Goal: Task Accomplishment & Management: Use online tool/utility

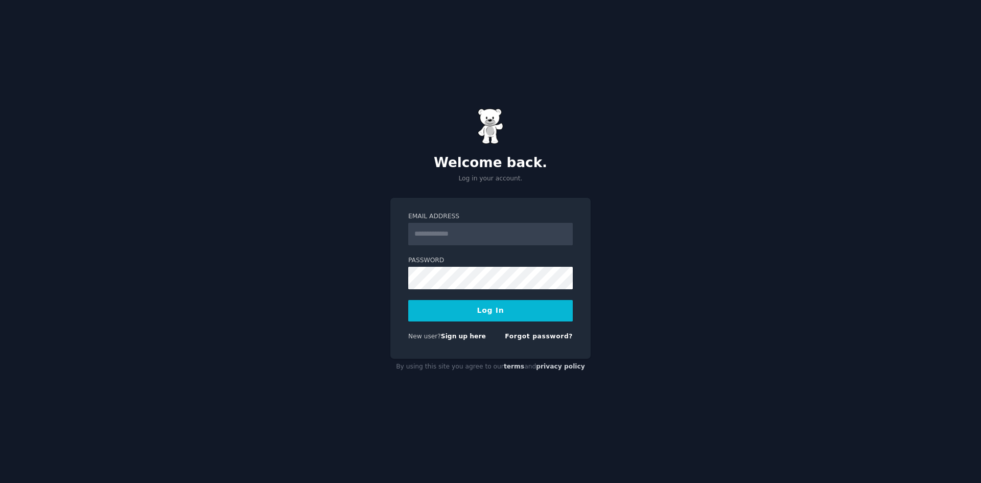
click at [463, 245] on form "Email Address Password Log In New user? Sign up here Forgot password?" at bounding box center [490, 278] width 165 height 133
click at [461, 233] on input "Email Address" at bounding box center [490, 234] width 165 height 22
type input "**********"
click at [408, 300] on button "Log In" at bounding box center [490, 310] width 165 height 21
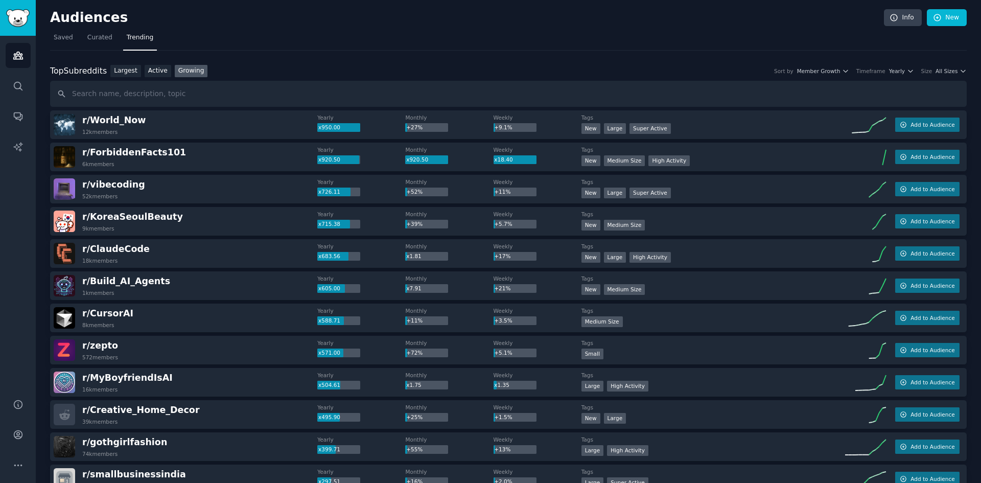
click at [948, 9] on link "New" at bounding box center [947, 17] width 40 height 17
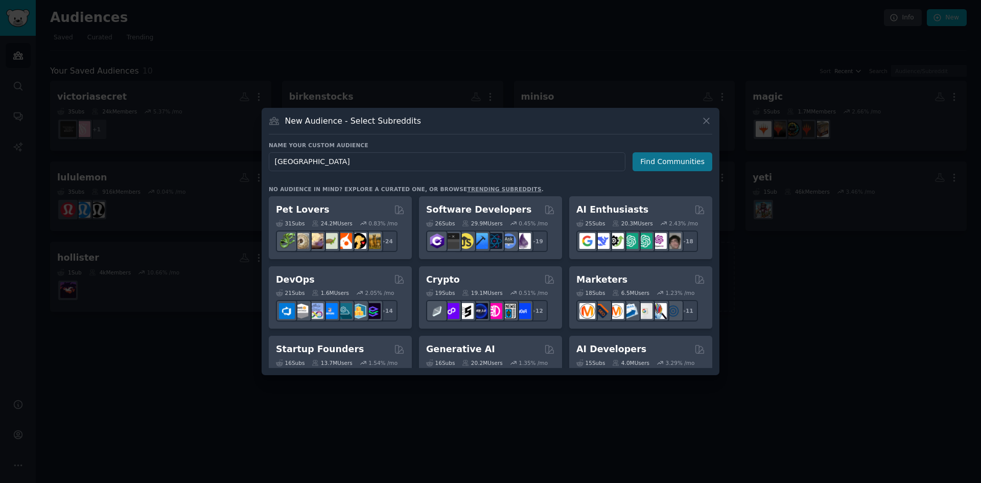
type input "[GEOGRAPHIC_DATA]"
click at [698, 164] on button "Find Communities" at bounding box center [673, 161] width 80 height 19
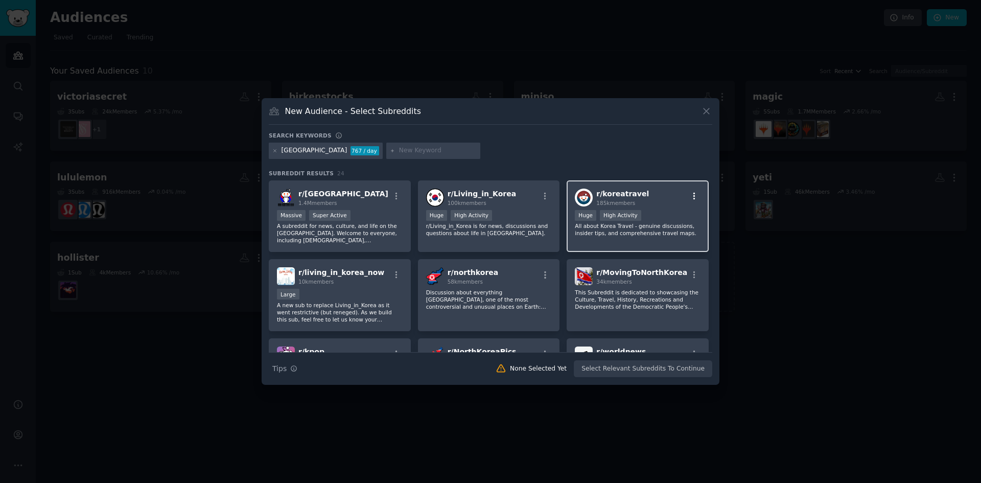
click at [692, 195] on icon "button" at bounding box center [694, 196] width 9 height 9
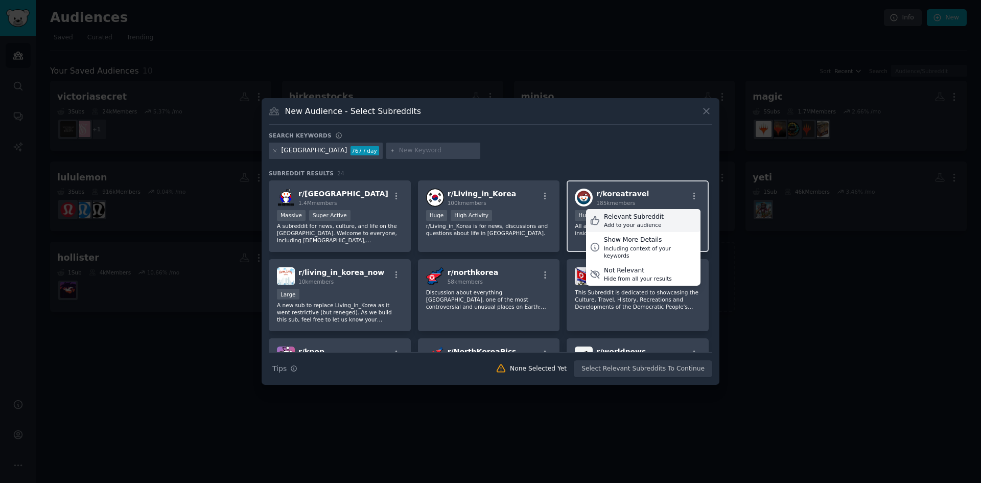
click at [649, 218] on div "Relevant Subreddit" at bounding box center [634, 217] width 60 height 9
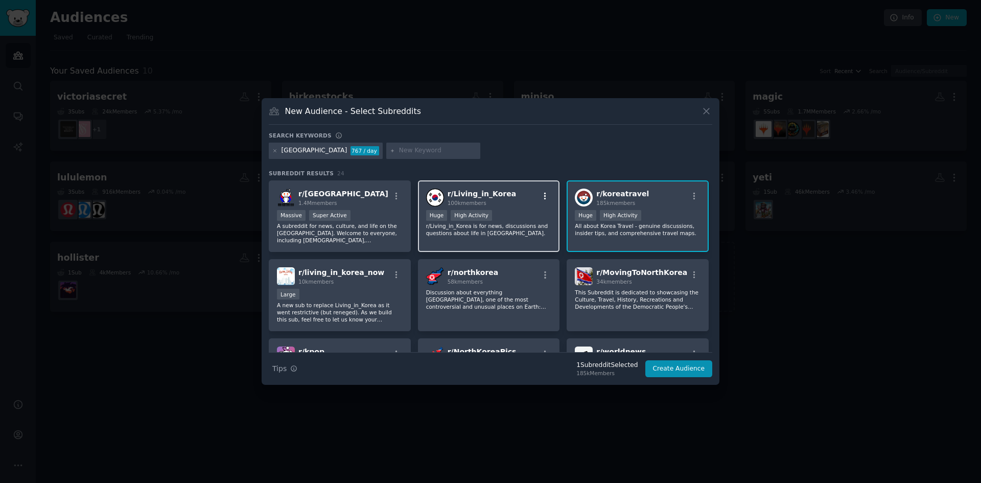
click at [545, 193] on icon "button" at bounding box center [545, 196] width 9 height 9
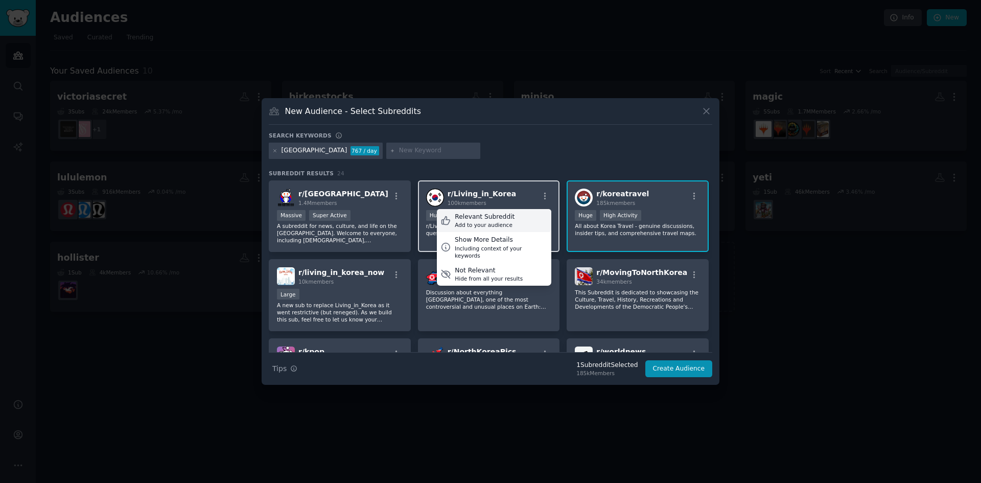
click at [518, 215] on div "Relevant Subreddit Add to your audience" at bounding box center [494, 221] width 114 height 24
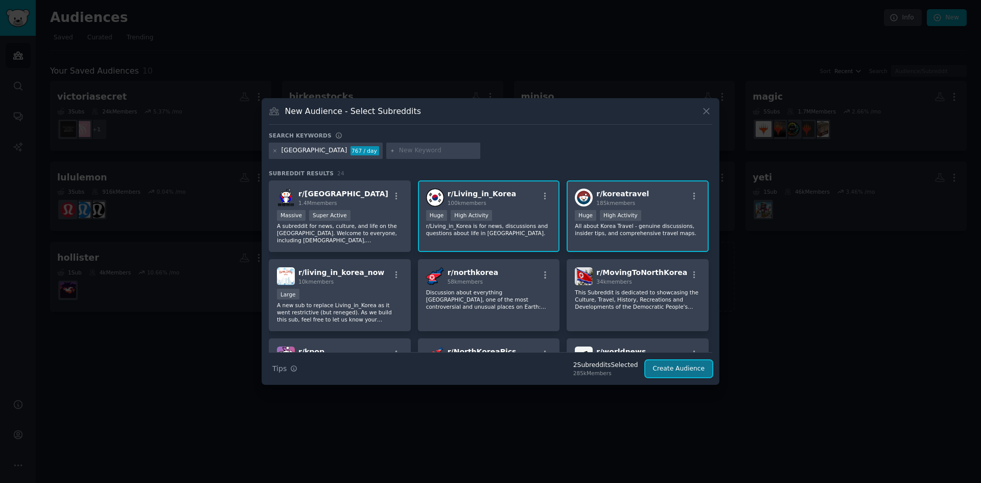
click at [676, 373] on button "Create Audience" at bounding box center [679, 368] width 67 height 17
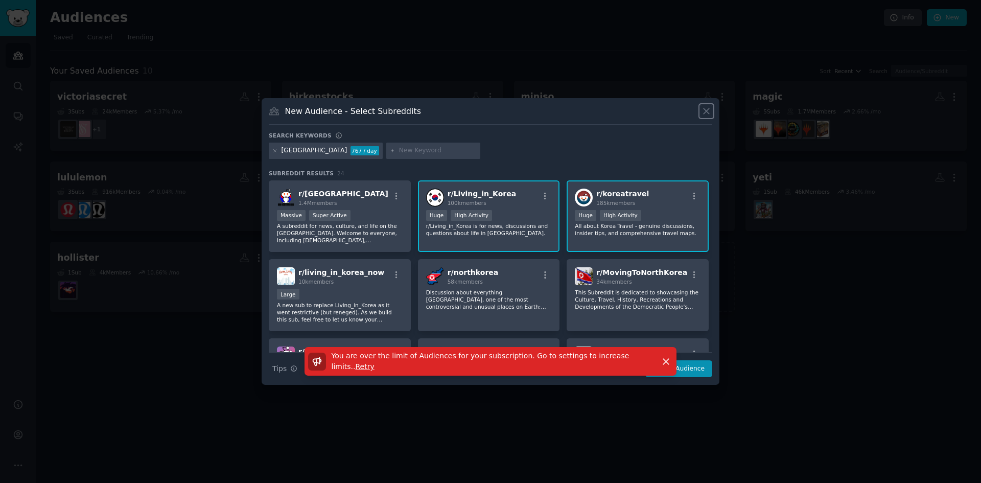
click at [708, 113] on icon at bounding box center [706, 111] width 11 height 11
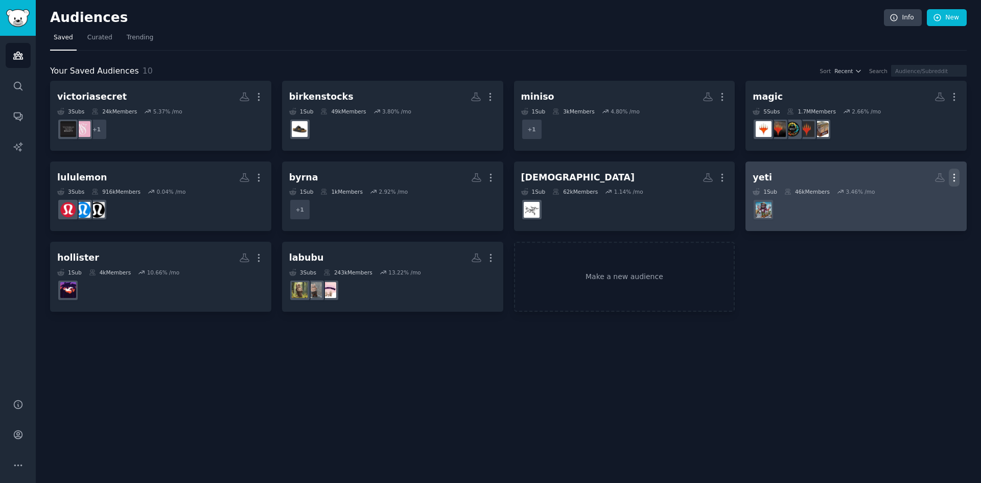
click at [953, 177] on icon "button" at bounding box center [954, 177] width 11 height 11
click at [922, 197] on p "Delete" at bounding box center [927, 199] width 24 height 11
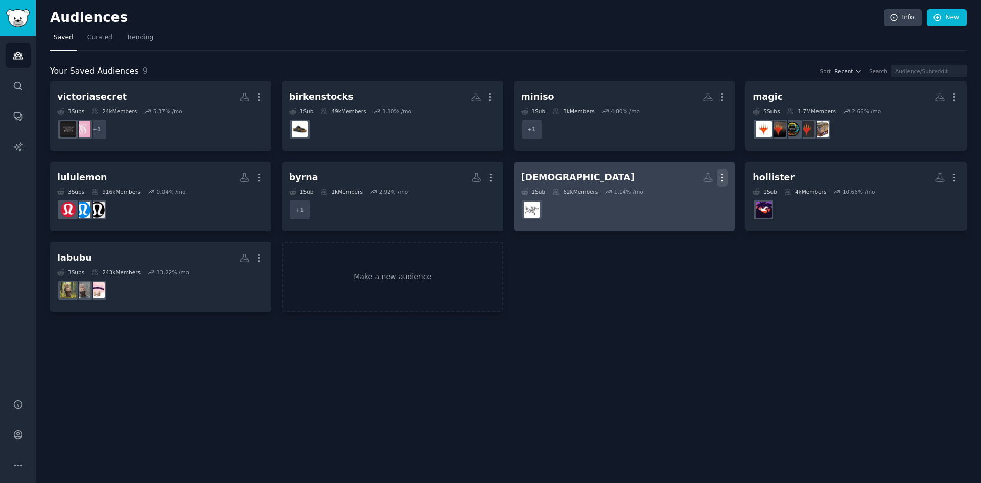
click at [726, 176] on icon "button" at bounding box center [722, 177] width 11 height 11
click at [692, 203] on p "Delete" at bounding box center [695, 199] width 24 height 11
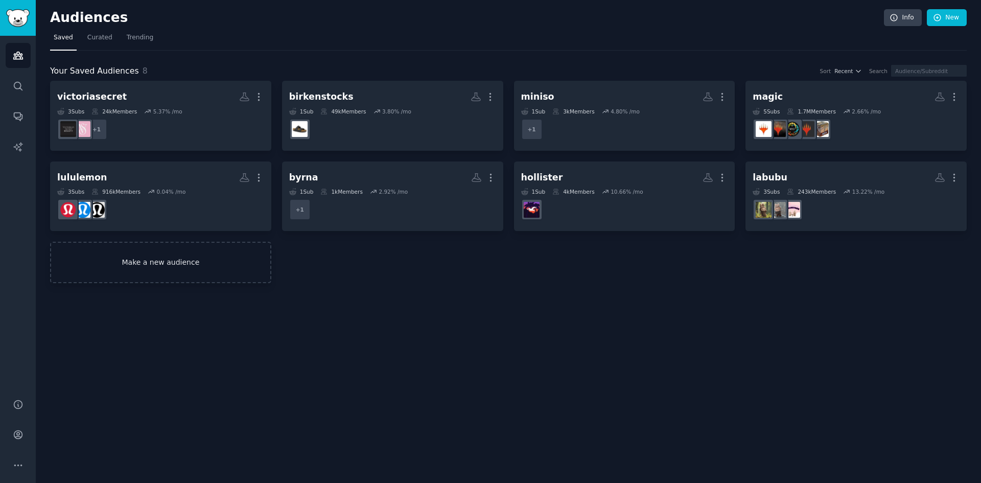
click at [387, 282] on div "victoriasecret More 3 Sub s 24k Members 5.37 % /mo + 1 birkenstocks More 1 Sub …" at bounding box center [508, 182] width 917 height 202
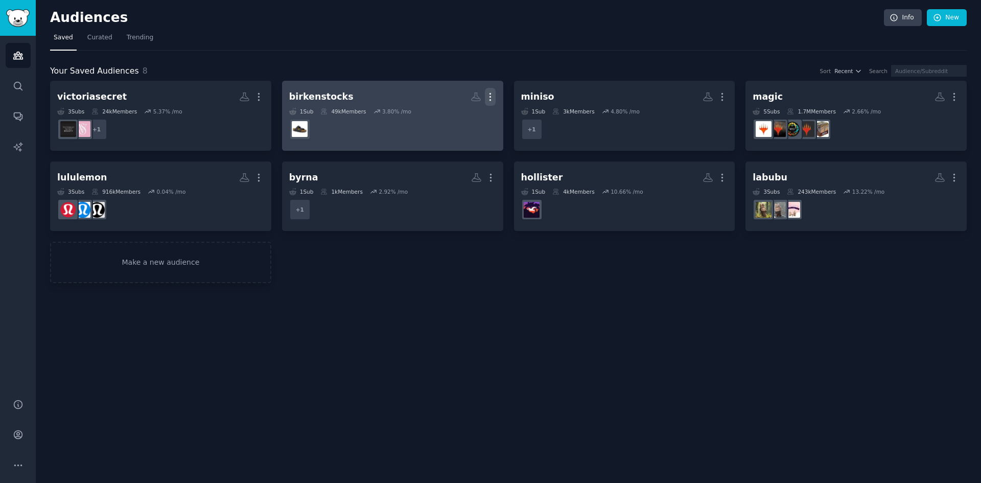
click at [489, 101] on icon "button" at bounding box center [490, 96] width 11 height 11
click at [466, 123] on p "Delete" at bounding box center [463, 118] width 24 height 11
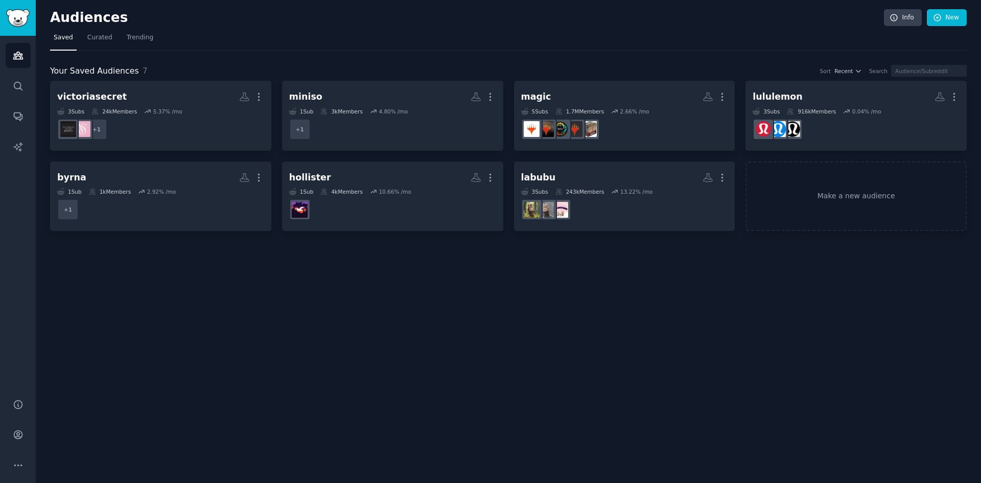
click at [197, 260] on div "Audiences Info New Saved Curated Trending Your Saved Audiences 7 Sort Recent Se…" at bounding box center [509, 241] width 946 height 483
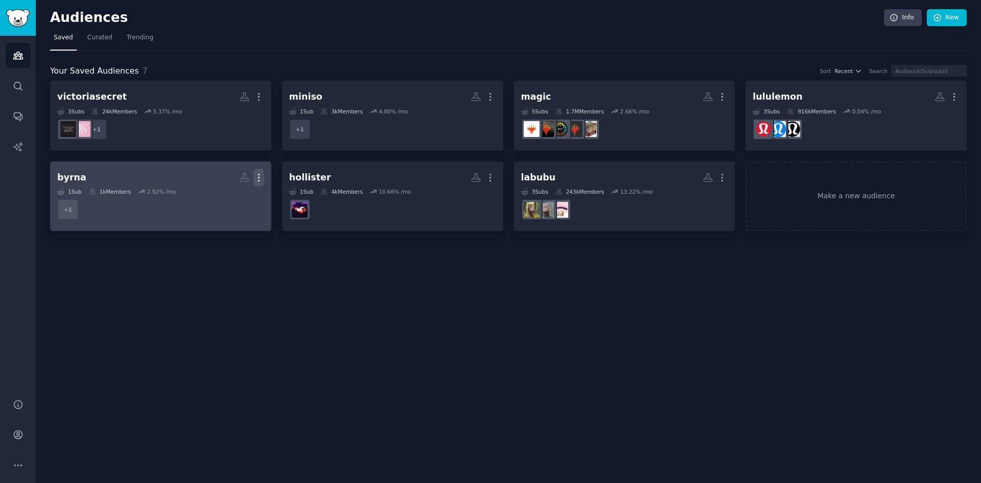
click at [259, 178] on icon "button" at bounding box center [259, 177] width 11 height 11
click at [235, 199] on p "Delete" at bounding box center [231, 199] width 24 height 11
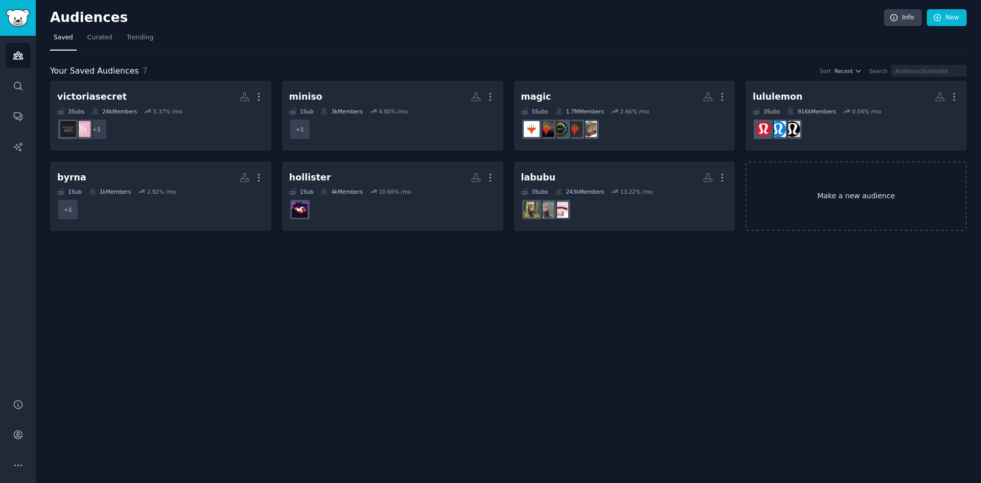
click at [803, 193] on link "Make a new audience" at bounding box center [856, 197] width 221 height 70
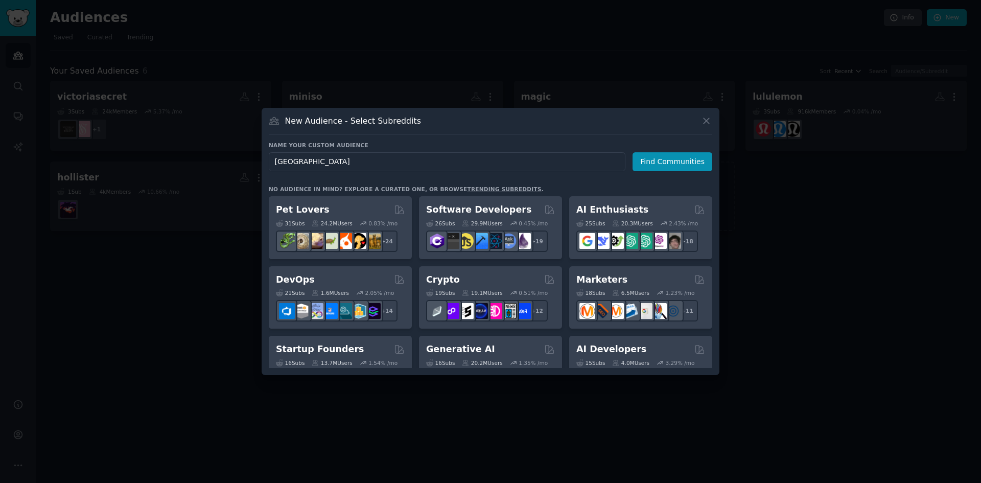
type input "[GEOGRAPHIC_DATA]"
click at [658, 148] on h3 "Name your custom audience" at bounding box center [491, 145] width 444 height 7
click at [659, 153] on button "Find Communities" at bounding box center [673, 161] width 80 height 19
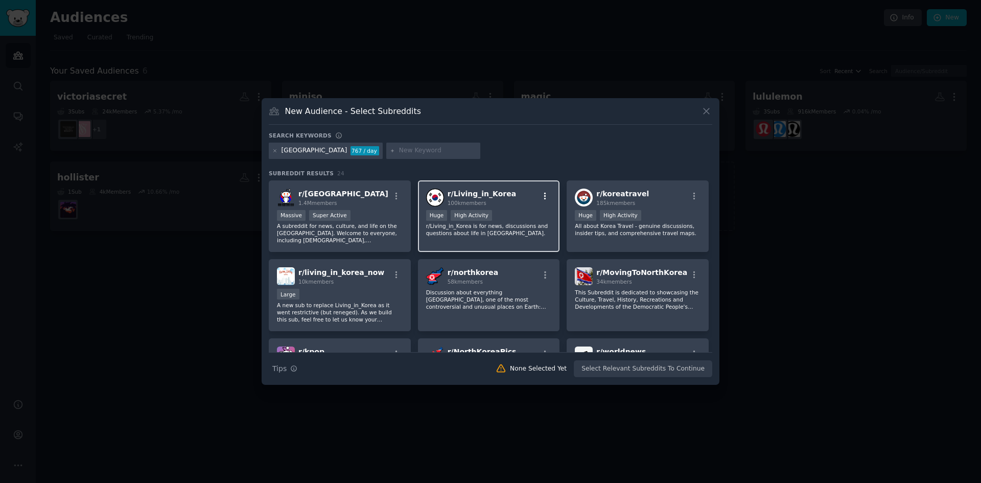
click at [545, 195] on icon "button" at bounding box center [545, 196] width 9 height 9
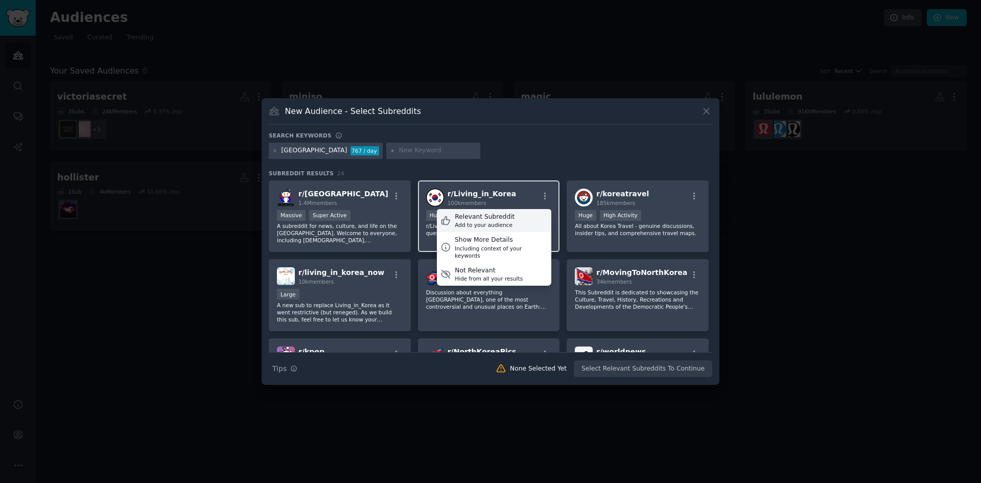
click at [521, 218] on div "Relevant Subreddit Add to your audience" at bounding box center [494, 221] width 114 height 24
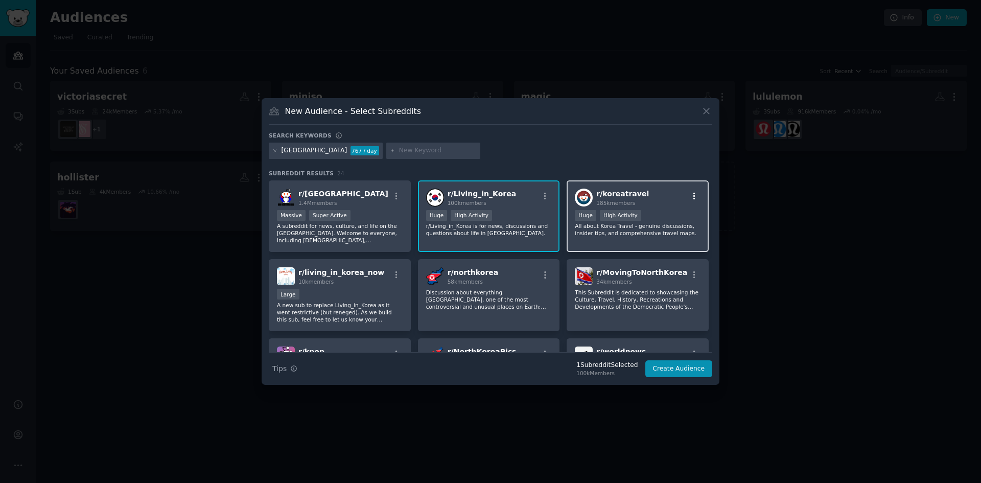
click at [694, 199] on icon "button" at bounding box center [695, 195] width 2 height 7
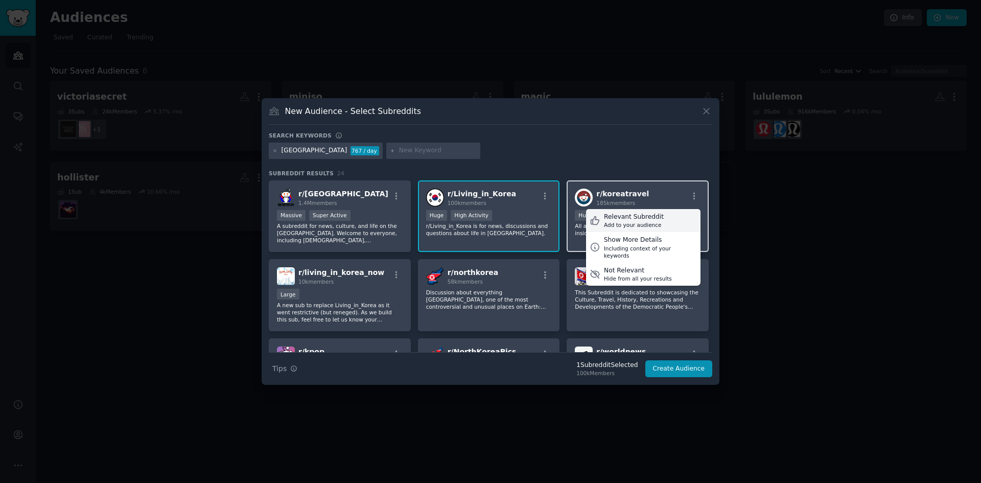
click at [636, 213] on div "Relevant Subreddit" at bounding box center [634, 217] width 60 height 9
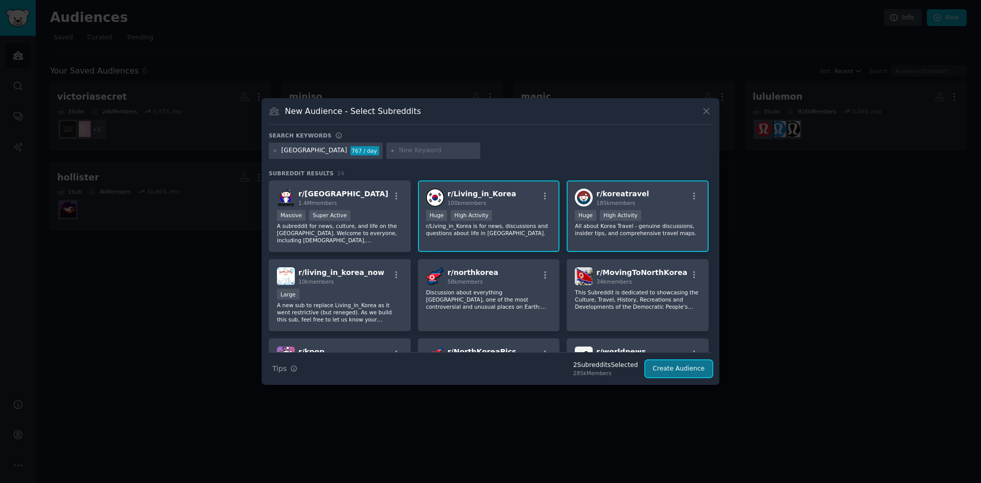
click at [667, 364] on button "Create Audience" at bounding box center [679, 368] width 67 height 17
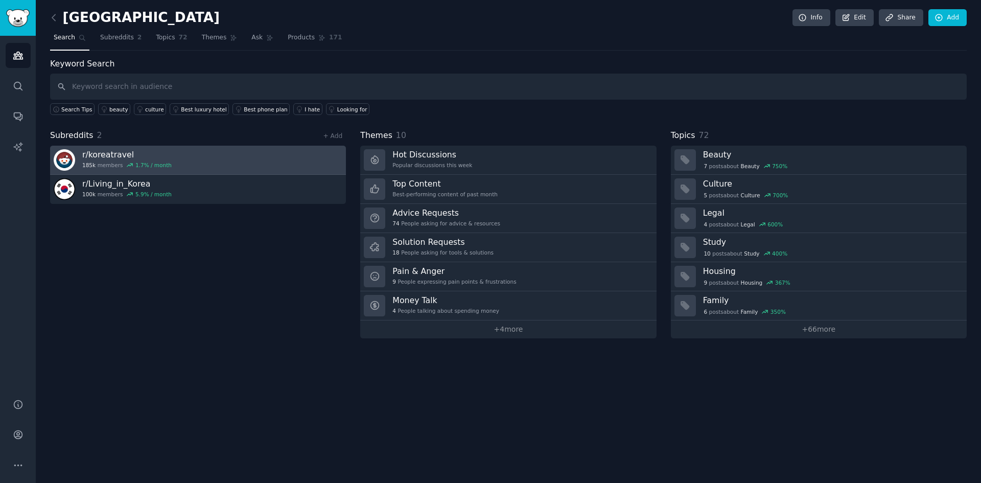
click at [178, 164] on link "r/ koreatravel 185k members 1.7 % / month" at bounding box center [198, 160] width 296 height 29
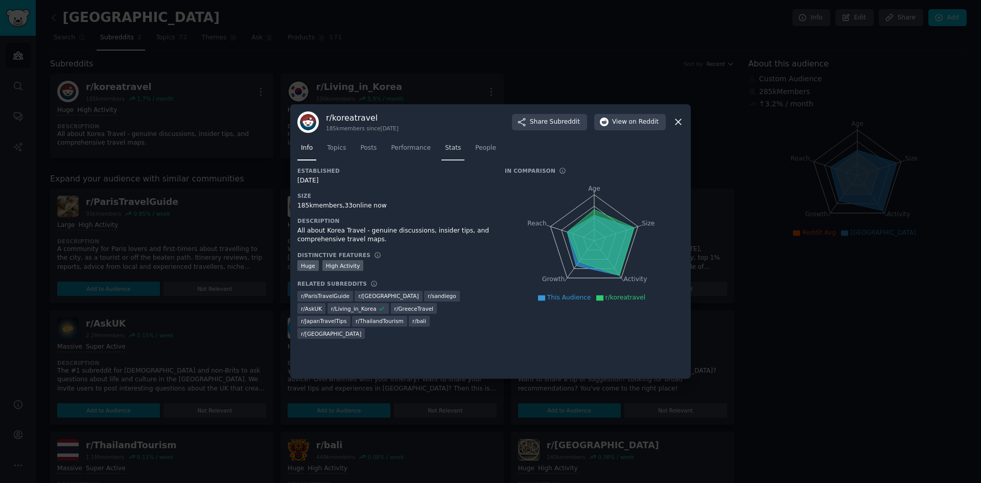
click at [442, 142] on link "Stats" at bounding box center [453, 150] width 23 height 21
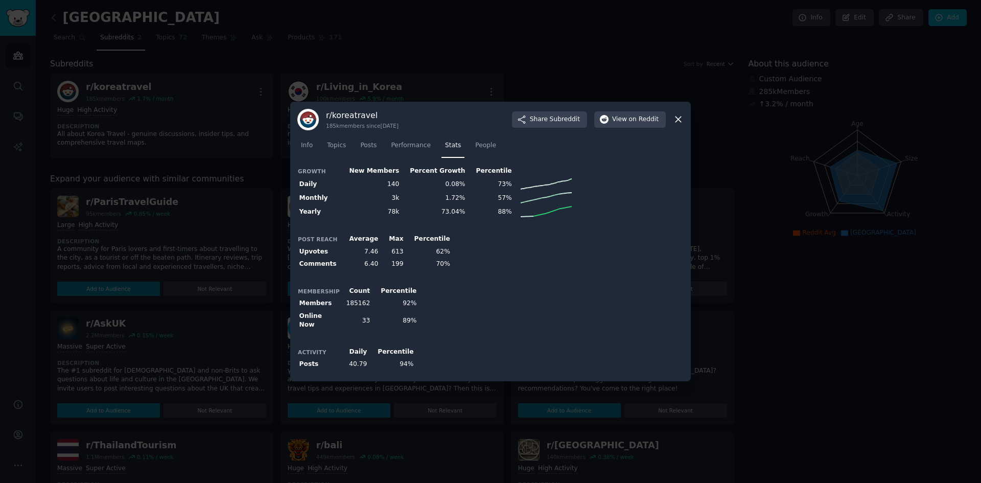
click at [681, 125] on icon at bounding box center [678, 119] width 11 height 11
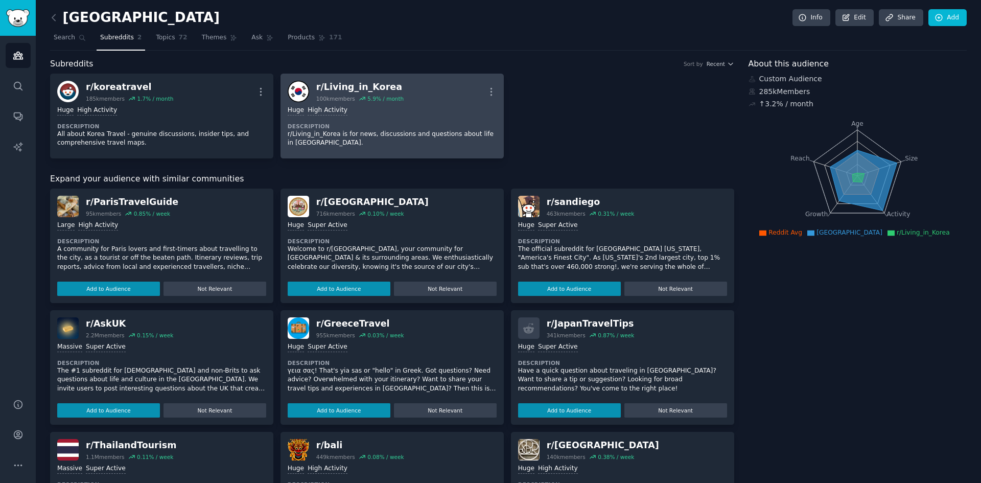
click at [409, 130] on p "r/Living_in_Korea is for news, discussions and questions about life in [GEOGRAP…" at bounding box center [392, 139] width 209 height 18
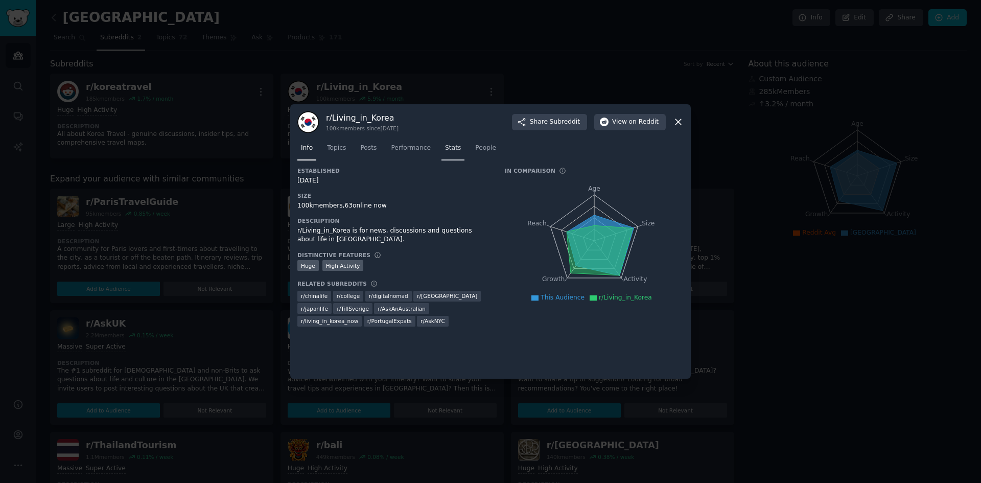
click at [453, 150] on link "Stats" at bounding box center [453, 150] width 23 height 21
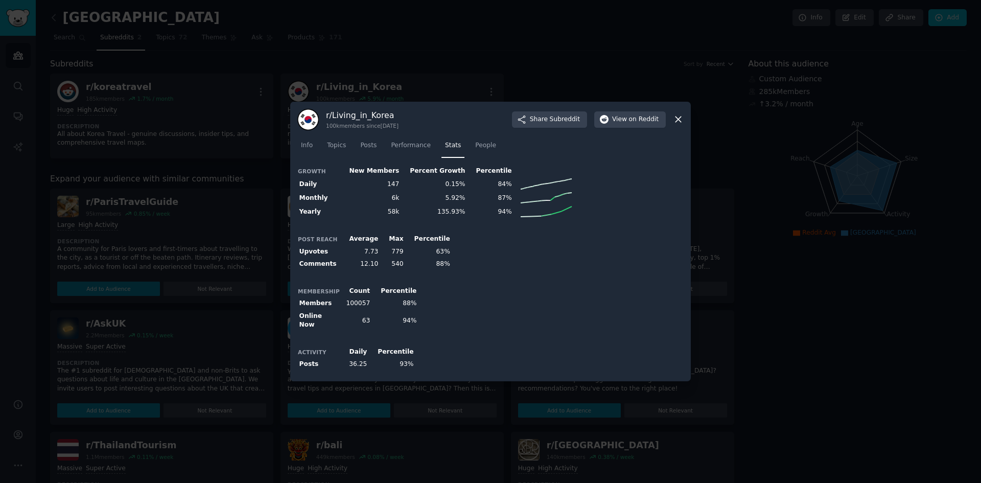
click at [677, 122] on icon at bounding box center [678, 119] width 11 height 11
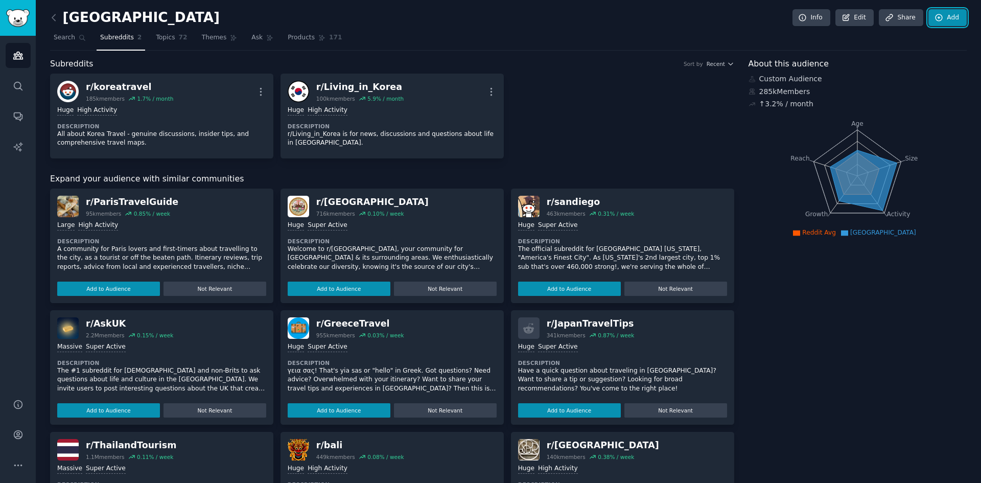
click at [932, 15] on link "Add" at bounding box center [948, 17] width 38 height 17
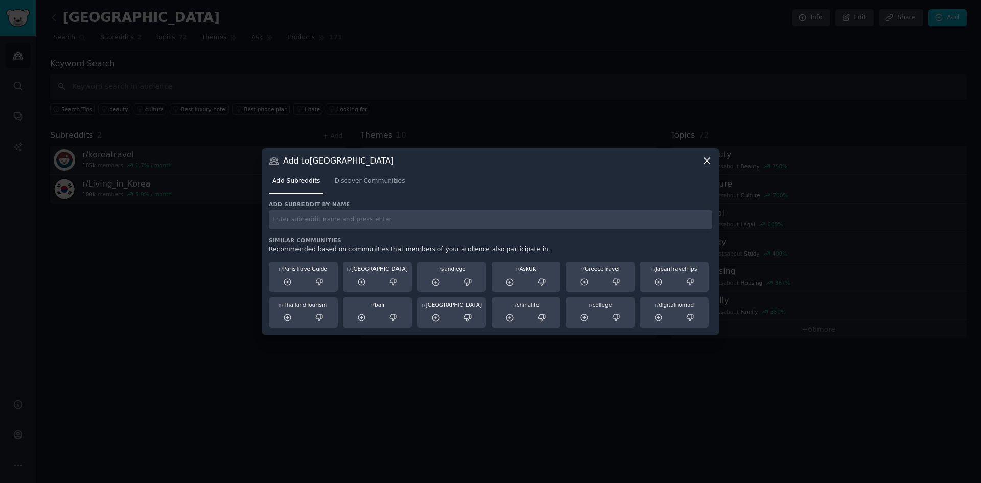
click at [431, 220] on input "text" at bounding box center [491, 220] width 444 height 20
type input "[GEOGRAPHIC_DATA]"
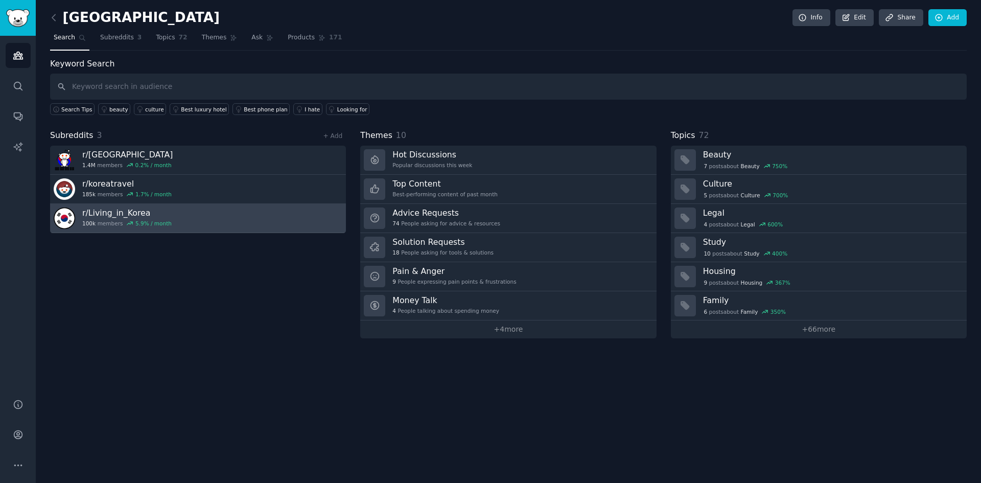
click at [222, 217] on link "r/ Living_in_Korea 100k members 5.9 % / month" at bounding box center [198, 218] width 296 height 29
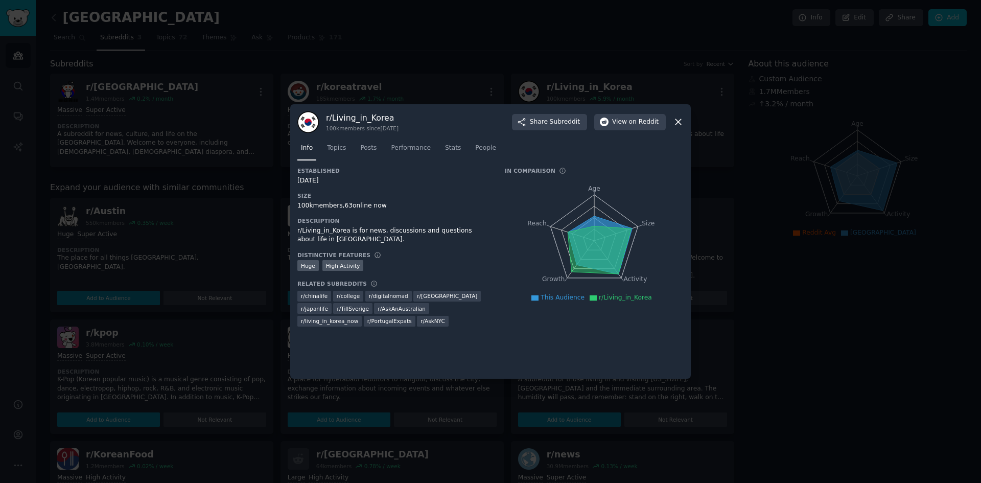
click at [223, 189] on div at bounding box center [490, 241] width 981 height 483
